Goal: Information Seeking & Learning: Learn about a topic

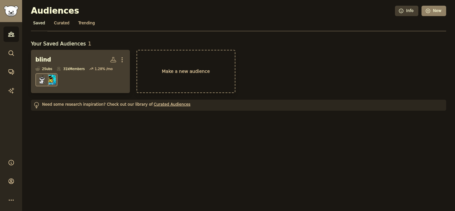
click at [88, 71] on dd at bounding box center [80, 80] width 90 height 18
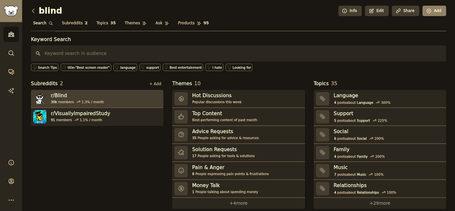
click at [90, 98] on h3 "r/ Blind" at bounding box center [77, 95] width 53 height 7
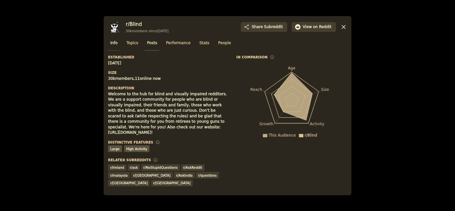
click at [151, 46] on span "Posts" at bounding box center [152, 43] width 10 height 6
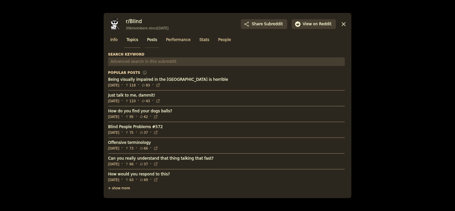
click at [133, 37] on link "Topics" at bounding box center [132, 41] width 16 height 13
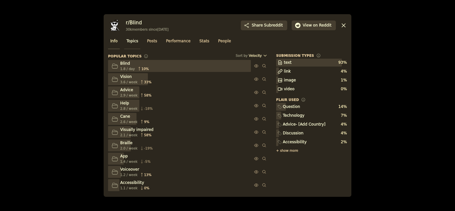
click at [117, 44] on span "Info" at bounding box center [113, 42] width 7 height 6
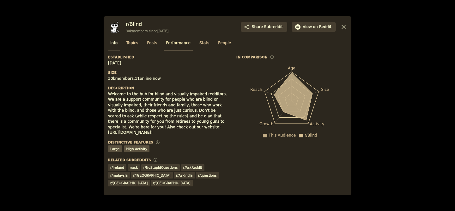
click at [186, 46] on span "Performance" at bounding box center [178, 43] width 25 height 6
